Goal: Entertainment & Leisure: Consume media (video, audio)

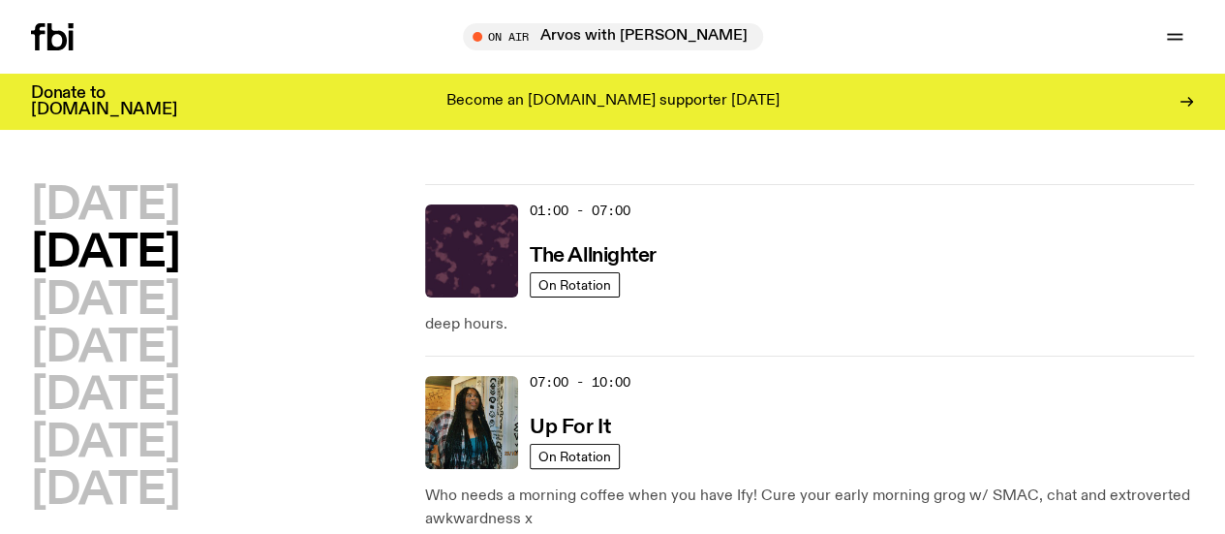
click at [61, 32] on icon at bounding box center [56, 36] width 19 height 27
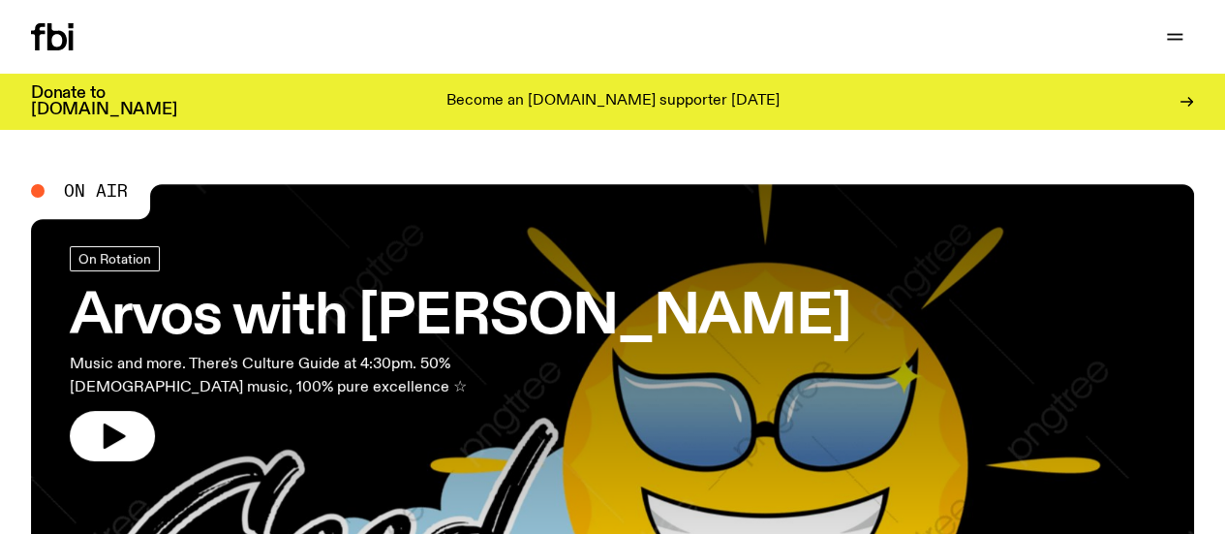
click at [0, 0] on link "Schedule" at bounding box center [0, 0] width 0 height 0
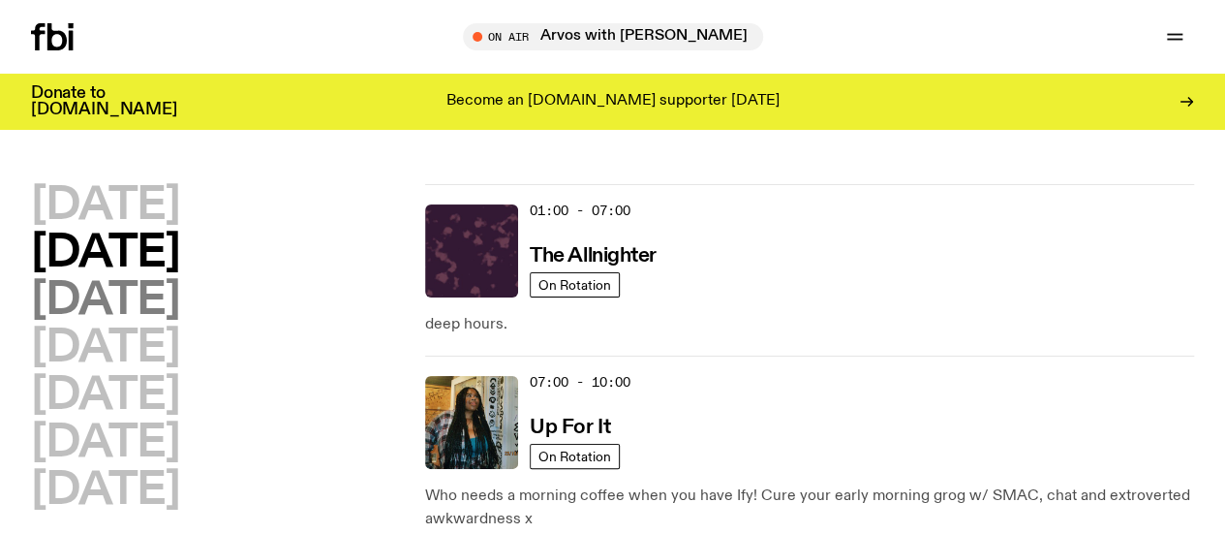
click at [179, 315] on h2 "[DATE]" at bounding box center [105, 301] width 148 height 44
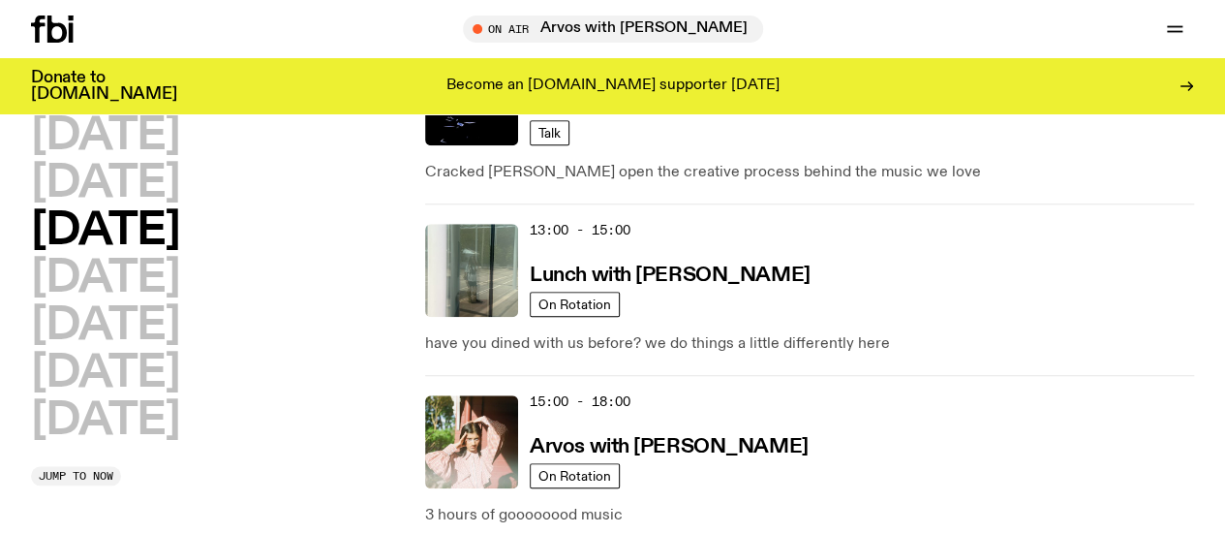
scroll to position [705, 0]
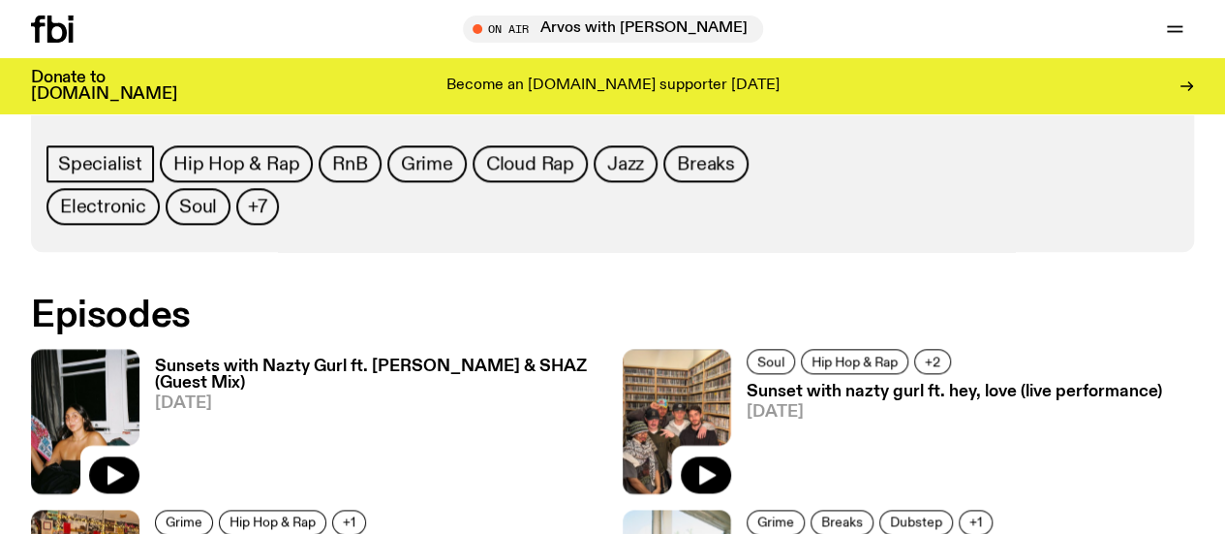
scroll to position [1562, 0]
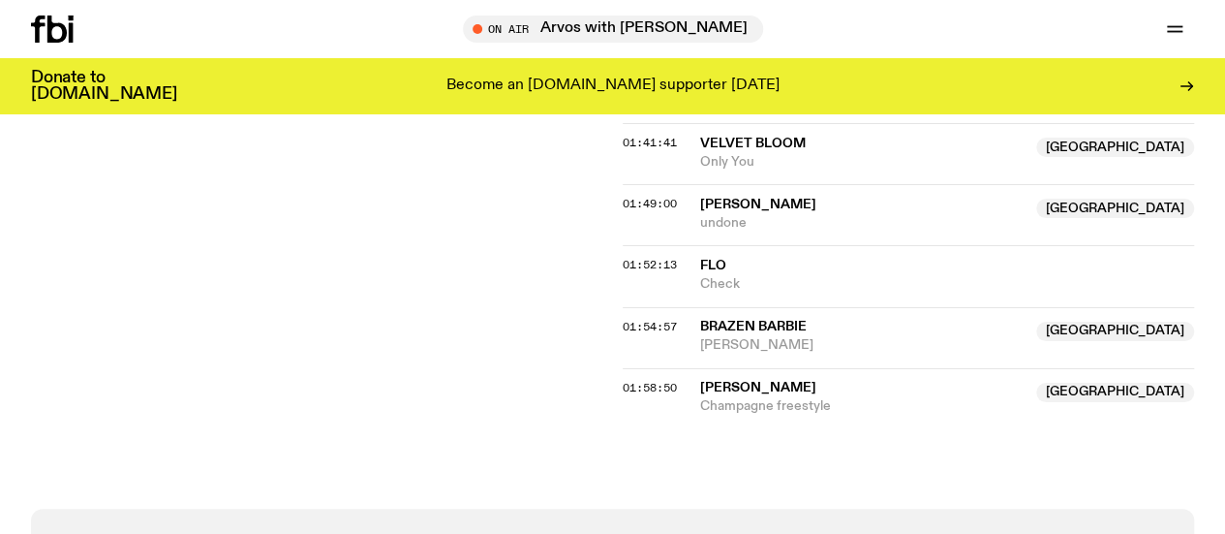
scroll to position [2329, 0]
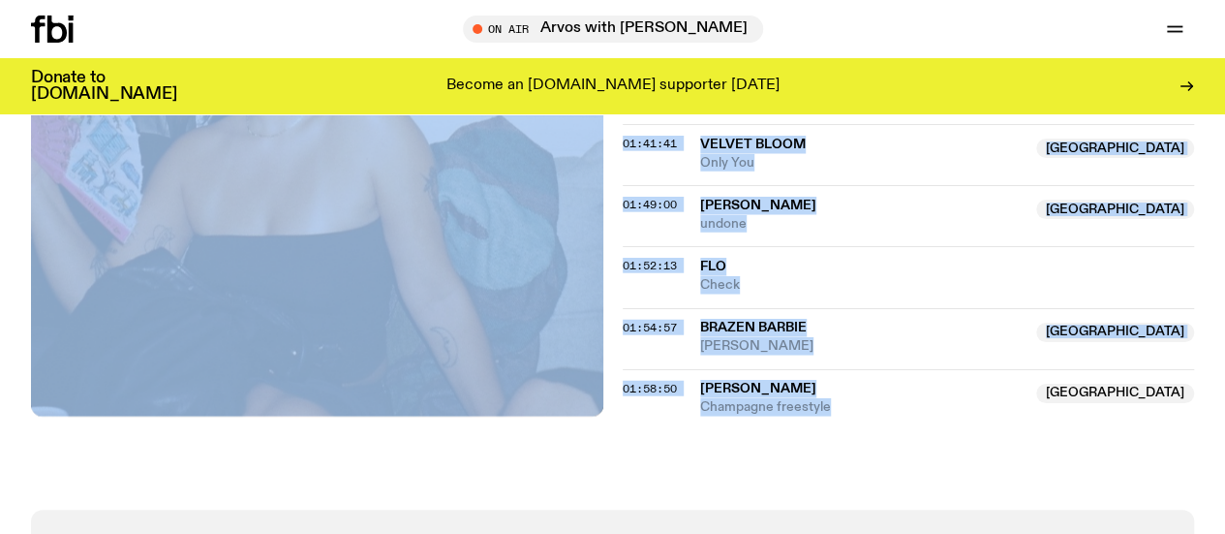
drag, startPoint x: 870, startPoint y: 469, endPoint x: 603, endPoint y: 289, distance: 322.4
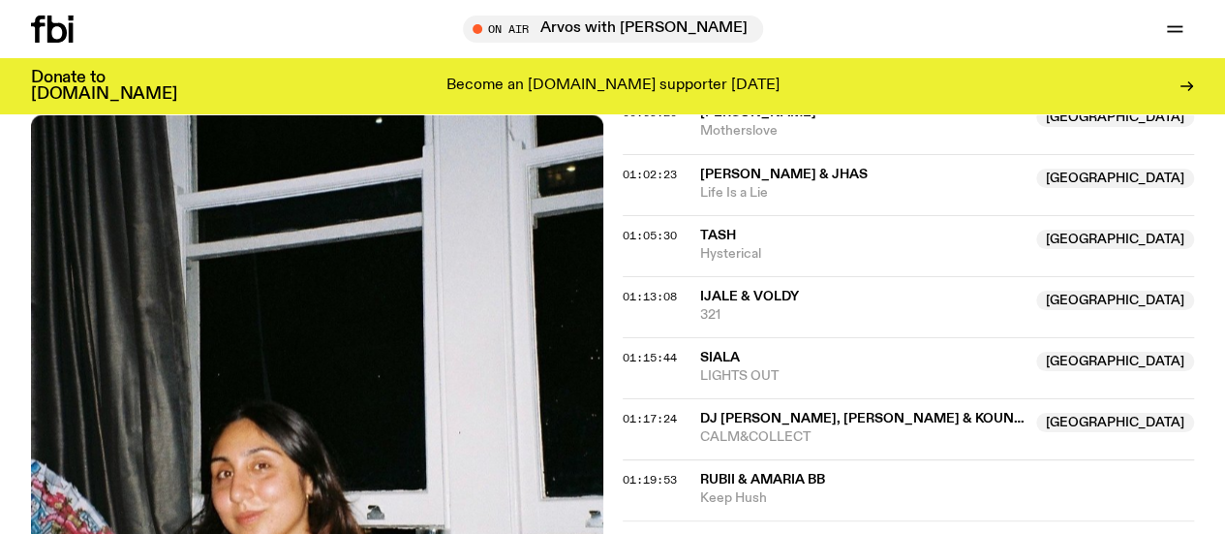
scroll to position [1686, 0]
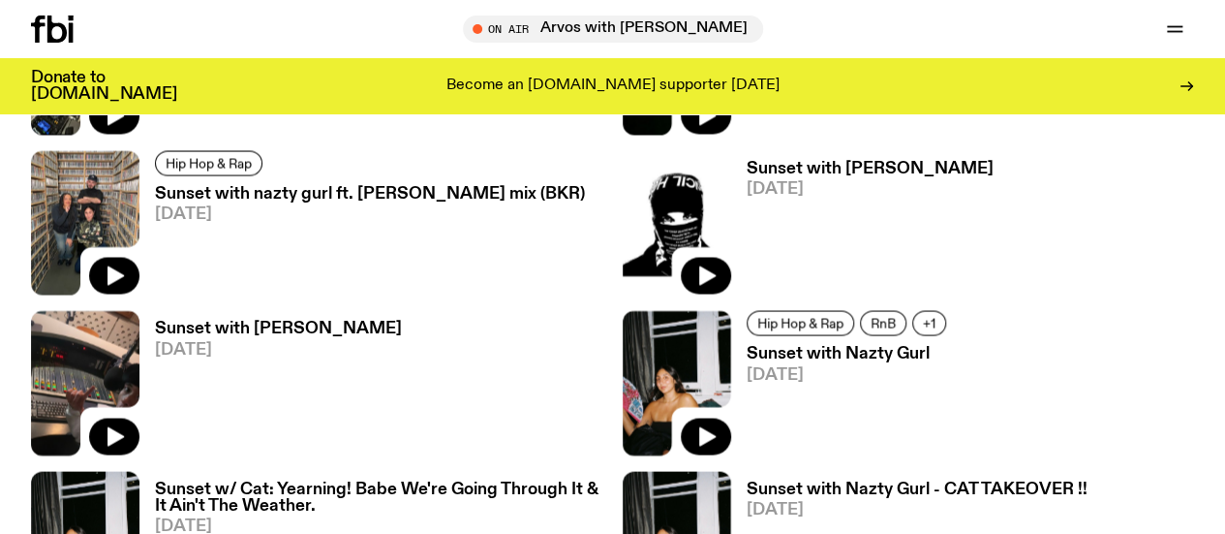
scroll to position [1702, 0]
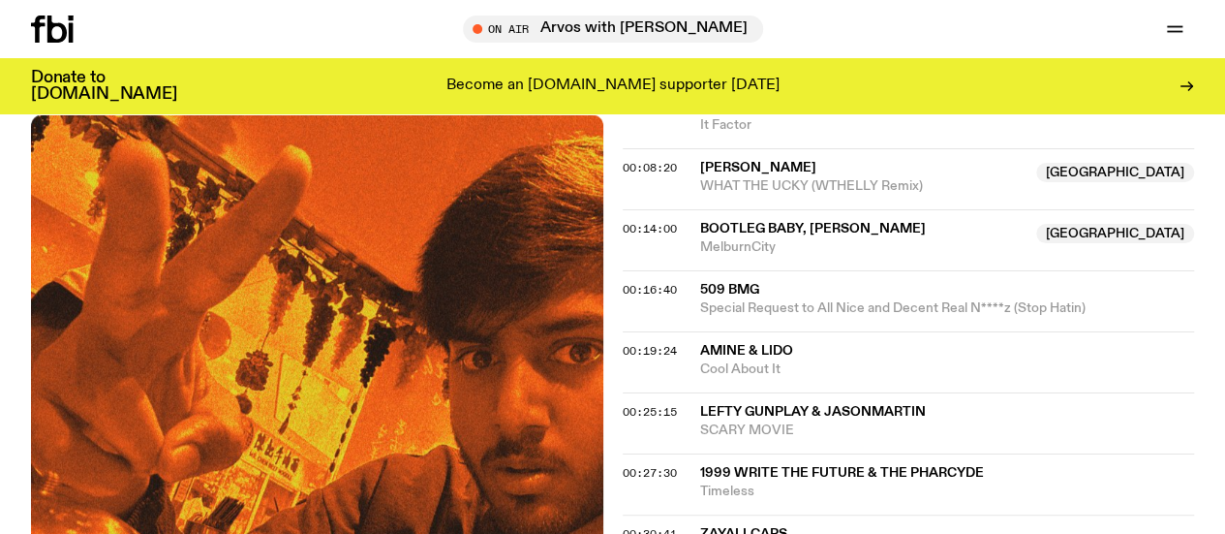
scroll to position [1046, 0]
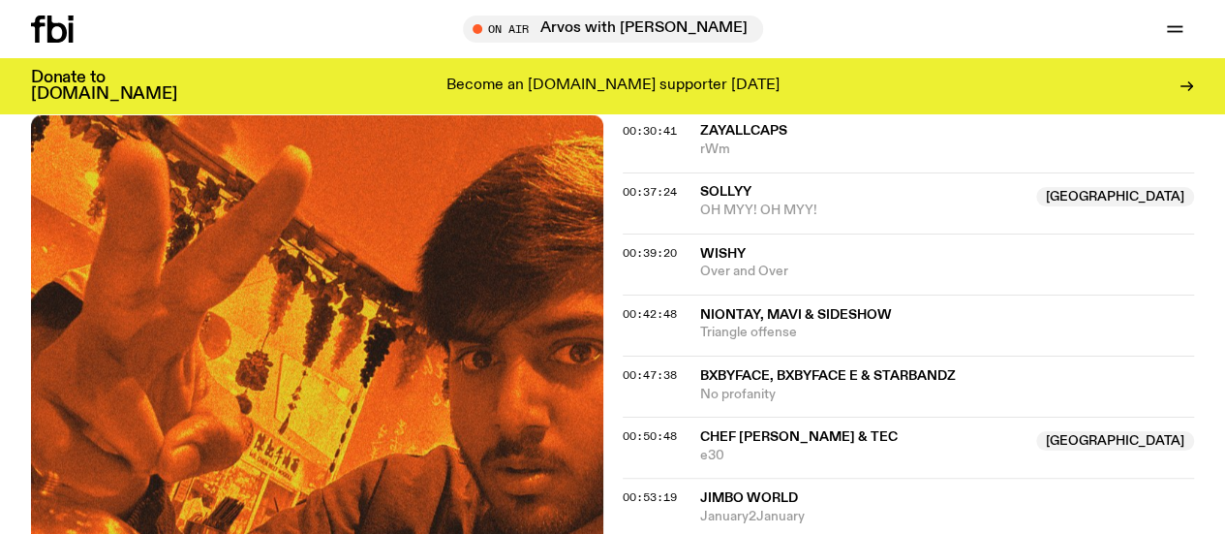
click at [800, 281] on span "Over and Over" at bounding box center [947, 272] width 495 height 18
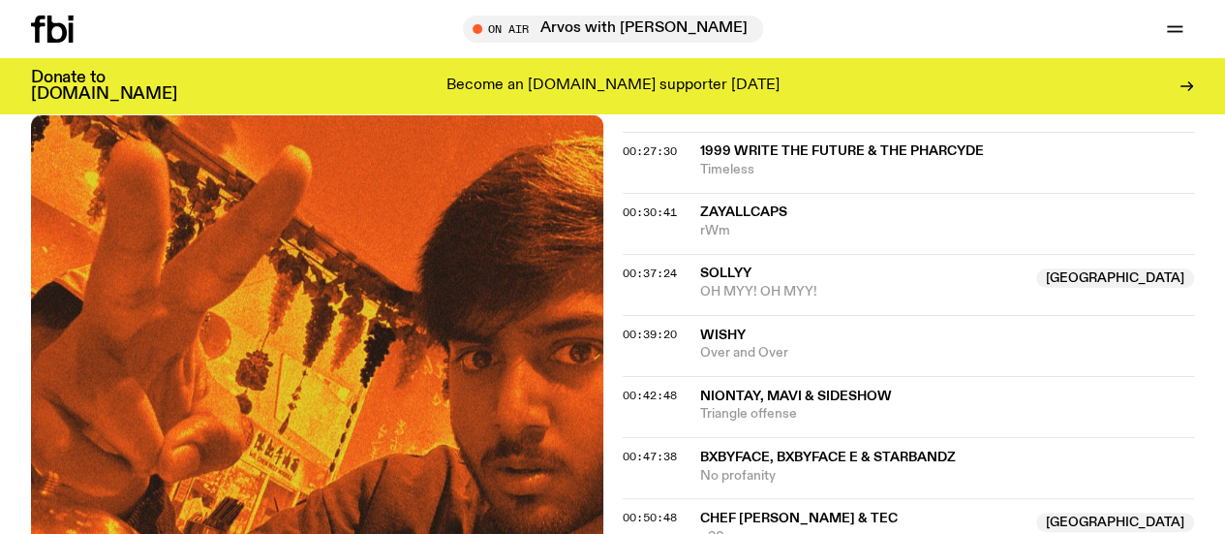
scroll to position [963, 0]
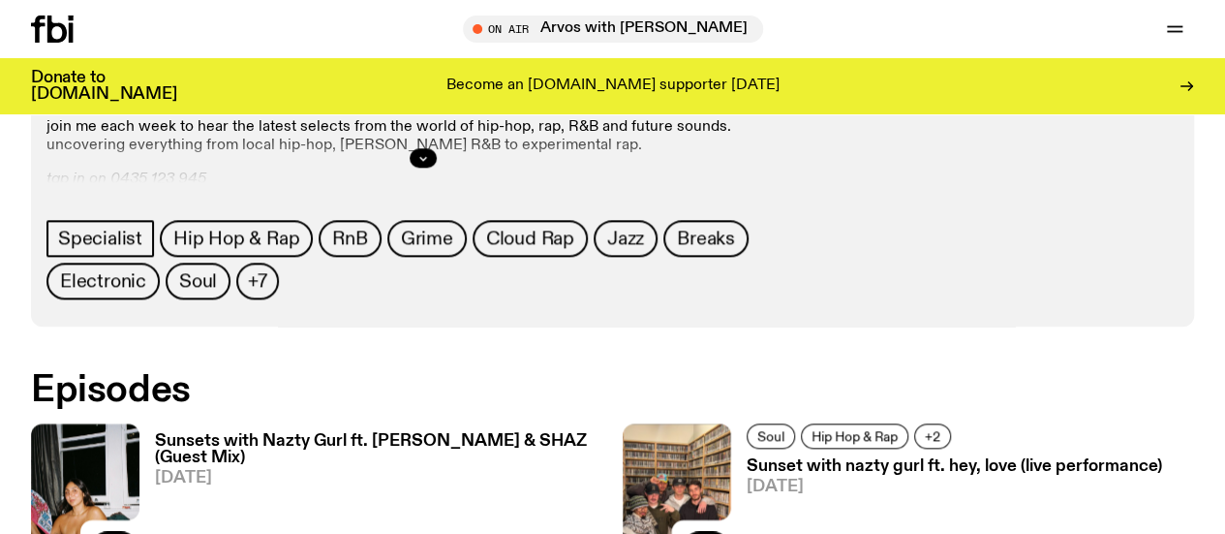
scroll to position [950, 0]
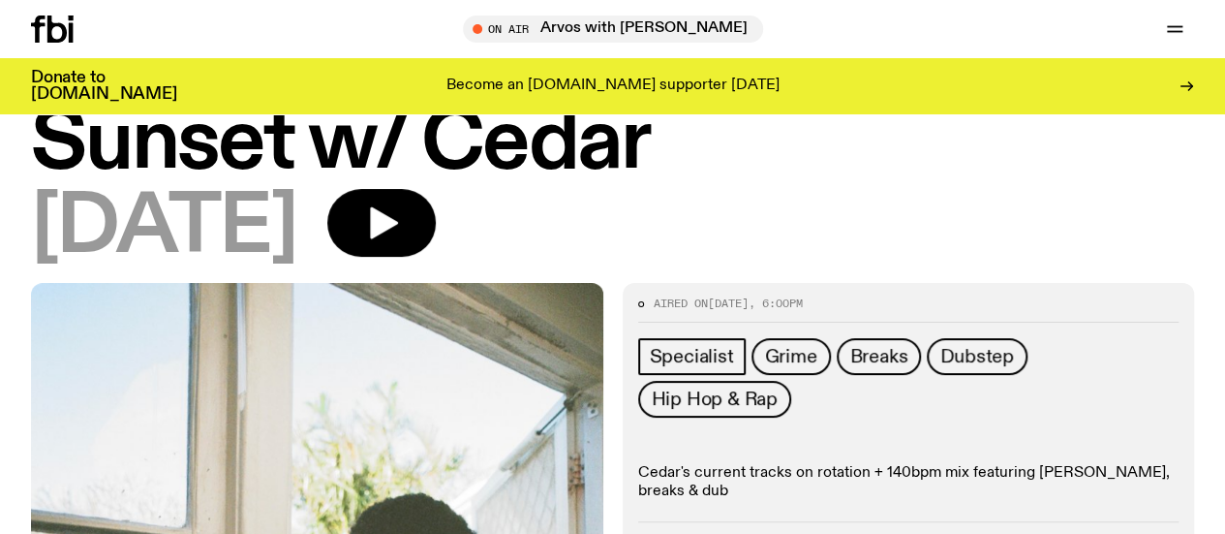
scroll to position [63, 0]
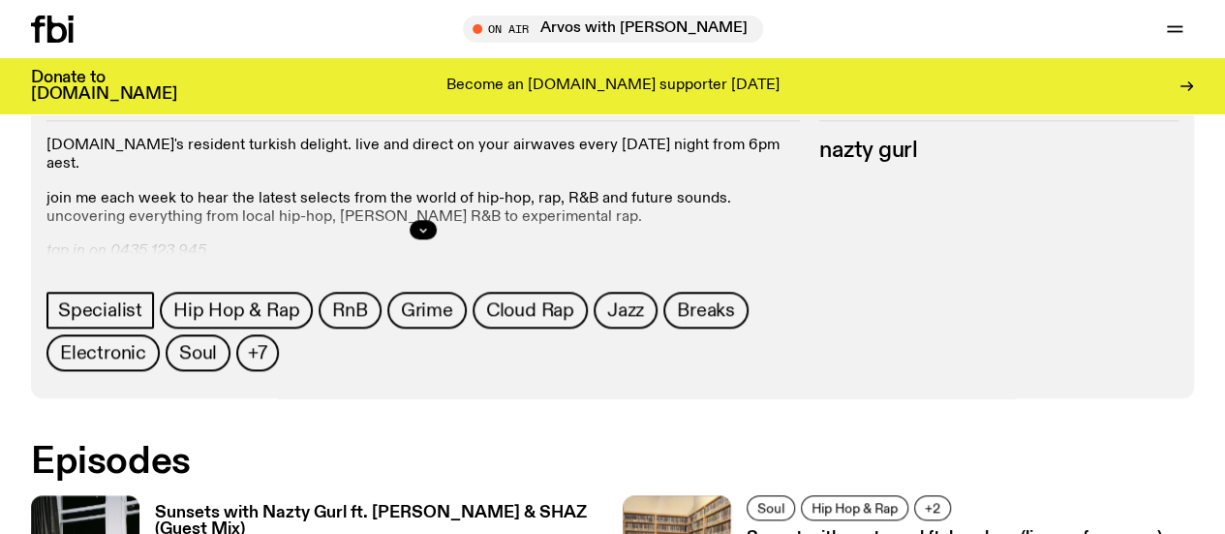
scroll to position [867, 0]
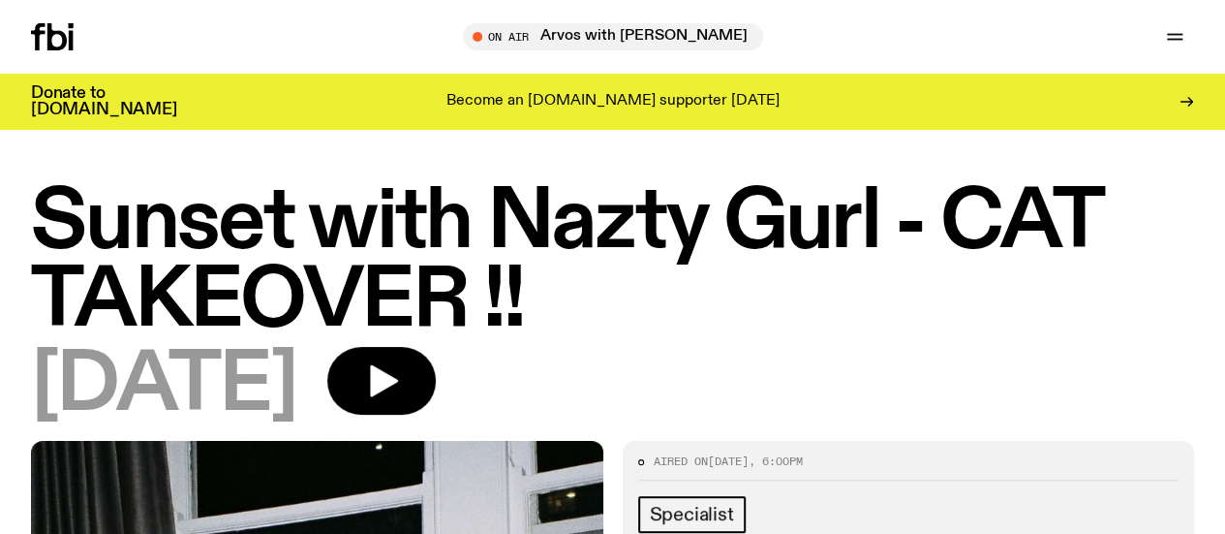
click at [777, 276] on h1 "Sunset with Nazty Gurl - CAT TAKEOVER !!" at bounding box center [612, 262] width 1163 height 157
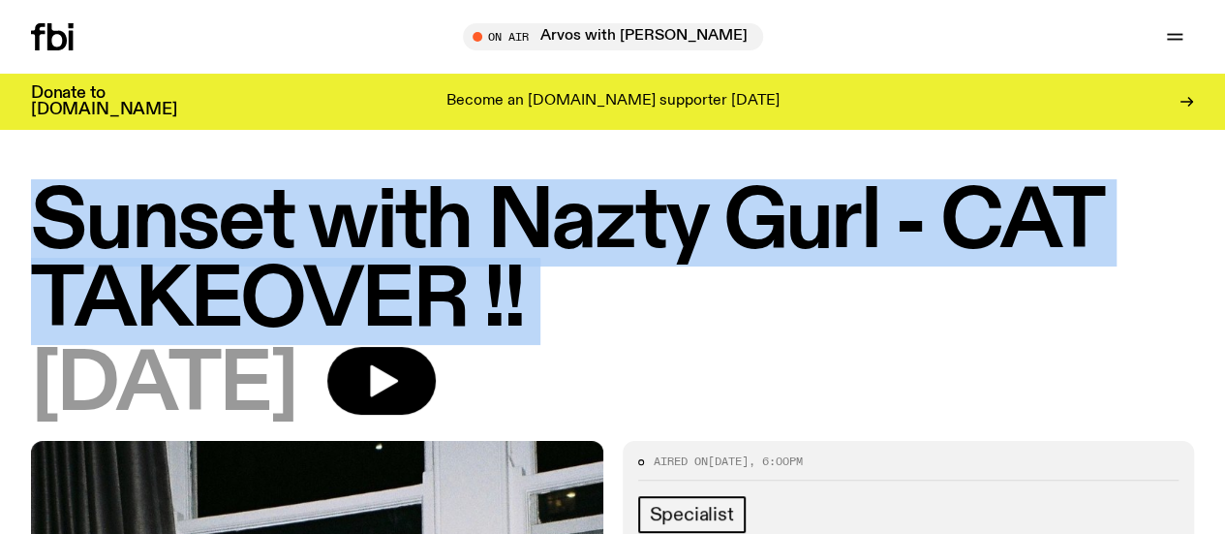
click at [777, 276] on h1 "Sunset with Nazty Gurl - CAT TAKEOVER !!" at bounding box center [612, 262] width 1163 height 157
click at [828, 209] on h1 "Sunset with Nazty Gurl - CAT TAKEOVER !!" at bounding box center [612, 262] width 1163 height 157
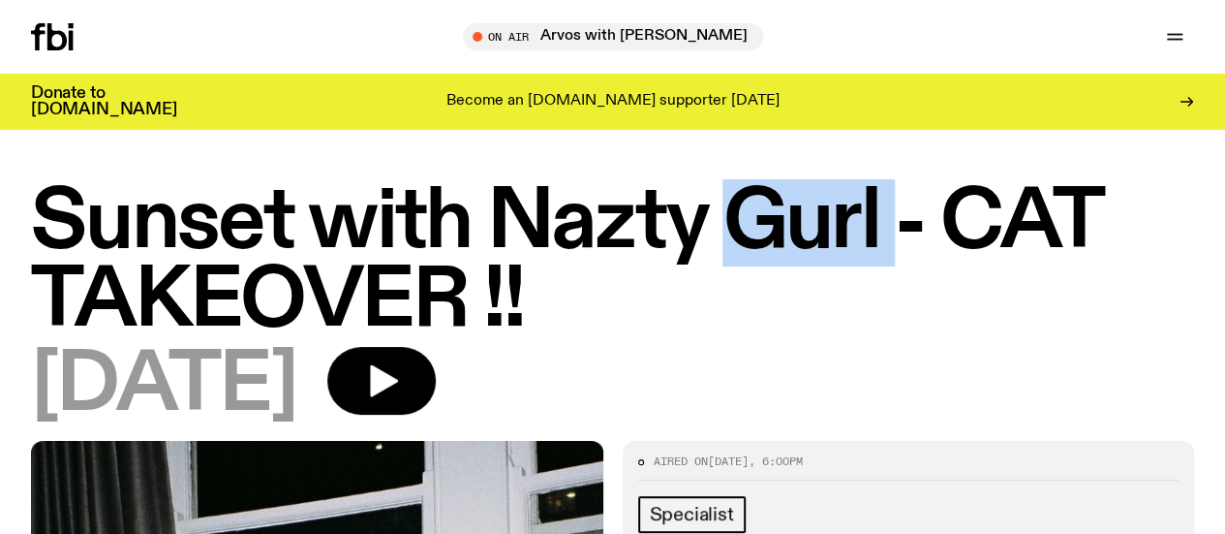
click at [828, 209] on h1 "Sunset with Nazty Gurl - CAT TAKEOVER !!" at bounding box center [612, 262] width 1163 height 157
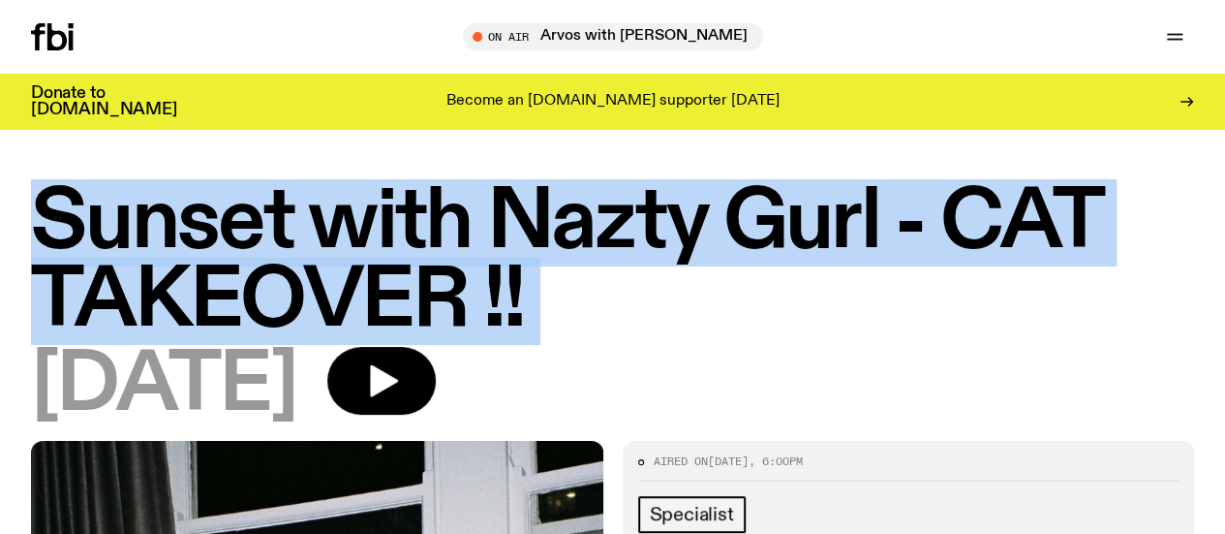
click at [828, 209] on h1 "Sunset with Nazty Gurl - CAT TAKEOVER !!" at bounding box center [612, 262] width 1163 height 157
click at [678, 199] on h1 "Sunset with Nazty Gurl - CAT TAKEOVER !!" at bounding box center [612, 262] width 1163 height 157
drag, startPoint x: 789, startPoint y: 323, endPoint x: 66, endPoint y: 245, distance: 727.7
click at [66, 245] on h1 "Sunset with Nazty Gurl - CAT TAKEOVER !!" at bounding box center [612, 262] width 1163 height 157
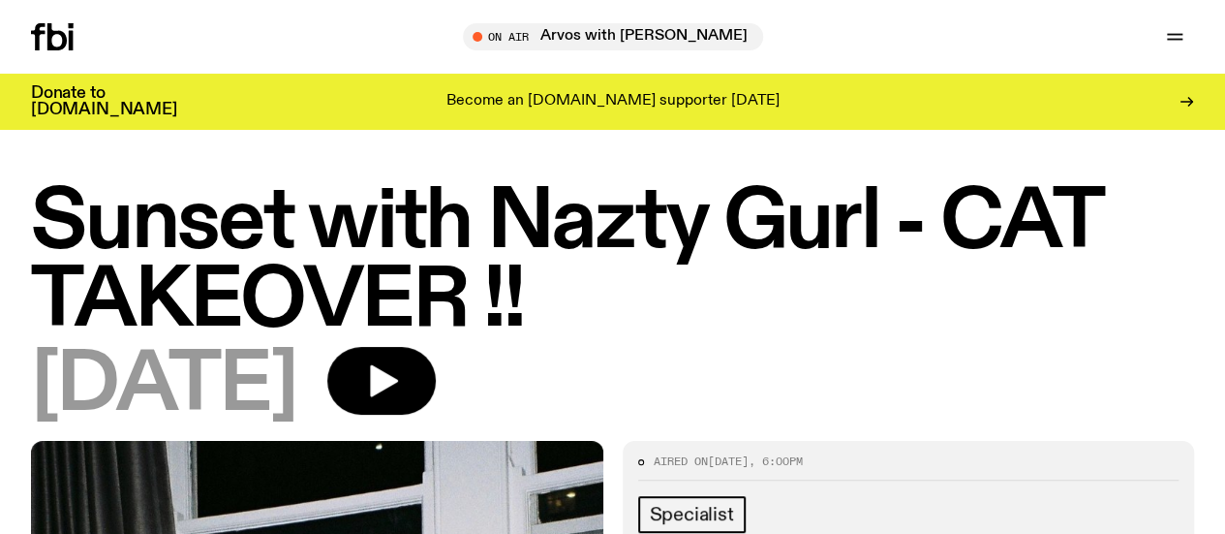
click at [48, 234] on h1 "Sunset with Nazty Gurl - CAT TAKEOVER !!" at bounding box center [612, 262] width 1163 height 157
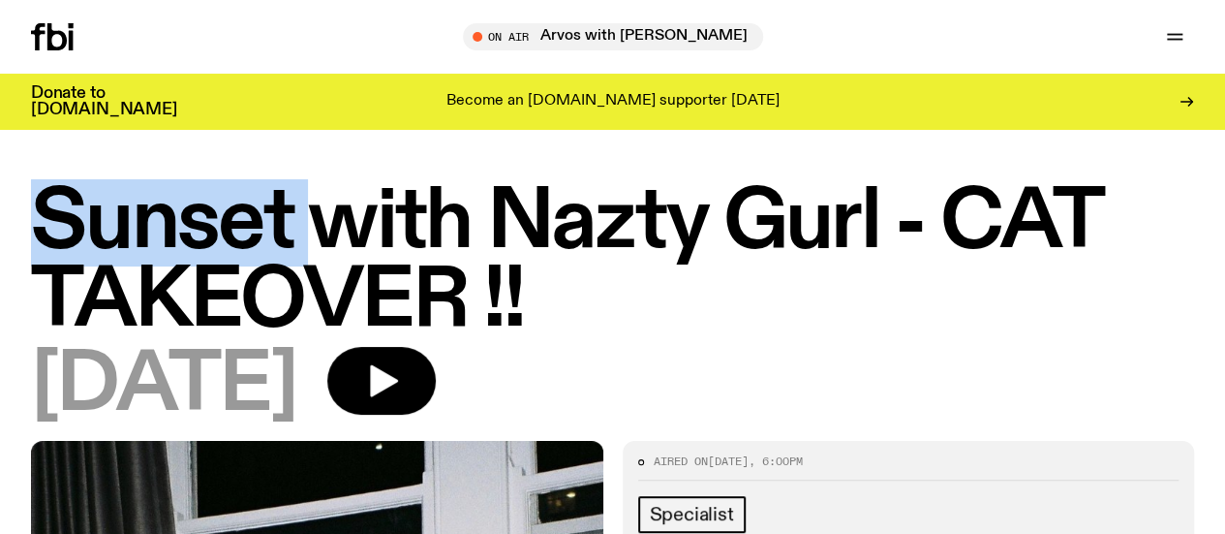
click at [48, 234] on h1 "Sunset with Nazty Gurl - CAT TAKEOVER !!" at bounding box center [612, 262] width 1163 height 157
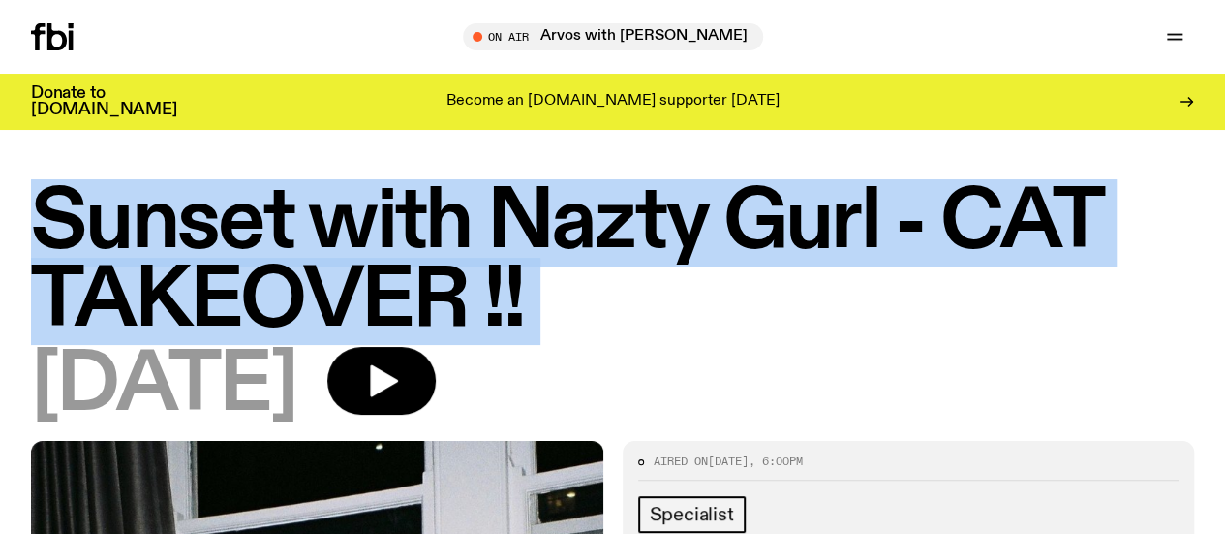
click at [48, 234] on h1 "Sunset with Nazty Gurl - CAT TAKEOVER !!" at bounding box center [612, 262] width 1163 height 157
click at [23, 214] on div "Sunset with Nazty Gurl - CAT TAKEOVER !! [DATE]" at bounding box center [612, 312] width 1225 height 257
drag, startPoint x: 32, startPoint y: 214, endPoint x: 781, endPoint y: 320, distance: 756.2
click at [781, 320] on h1 "Sunset with Nazty Gurl - CAT TAKEOVER !!" at bounding box center [612, 262] width 1163 height 157
click at [862, 318] on h1 "Sunset with Nazty Gurl - CAT TAKEOVER !!" at bounding box center [612, 262] width 1163 height 157
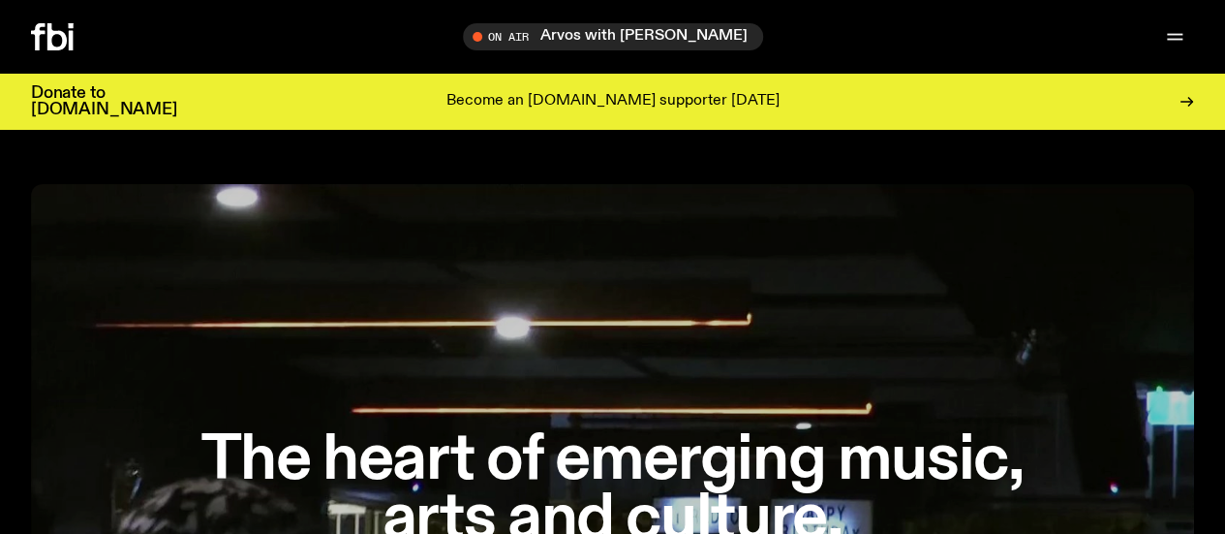
click at [63, 36] on icon at bounding box center [52, 36] width 43 height 27
click at [86, 32] on div at bounding box center [77, 36] width 93 height 27
click at [67, 36] on icon at bounding box center [56, 36] width 19 height 27
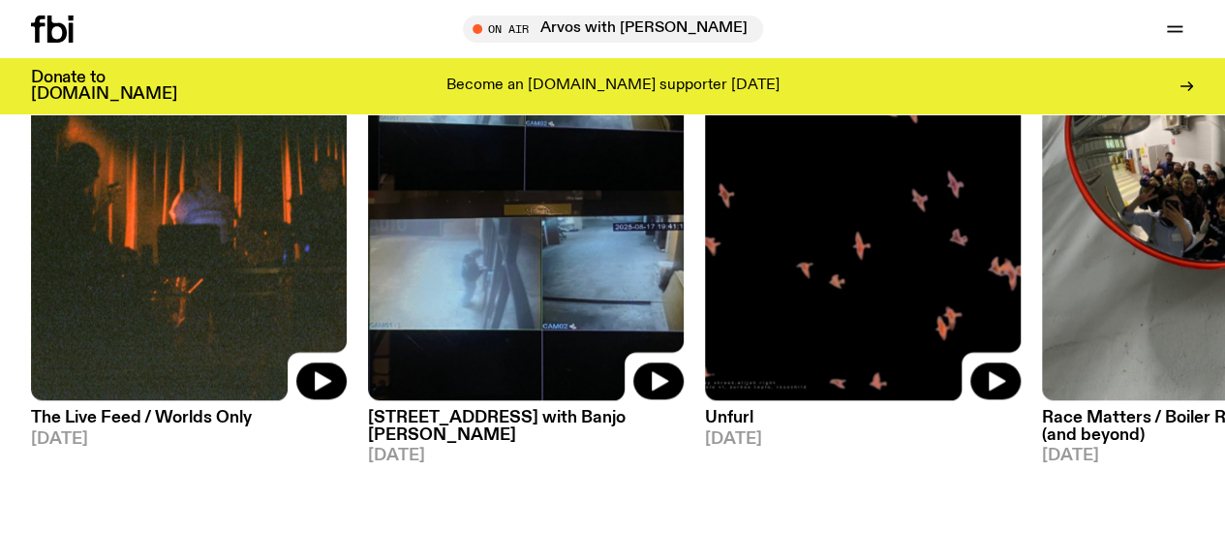
scroll to position [978, 0]
